Goal: Find specific page/section: Find specific page/section

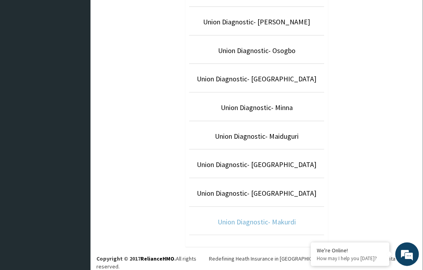
click at [281, 226] on link "Union Diagnostic- Makurdi" at bounding box center [256, 221] width 78 height 9
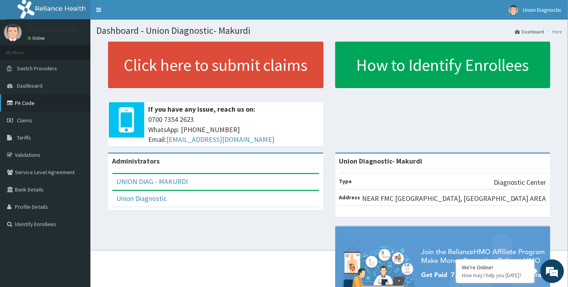
click at [51, 103] on link "PA Code" at bounding box center [45, 102] width 90 height 17
